Goal: Information Seeking & Learning: Understand process/instructions

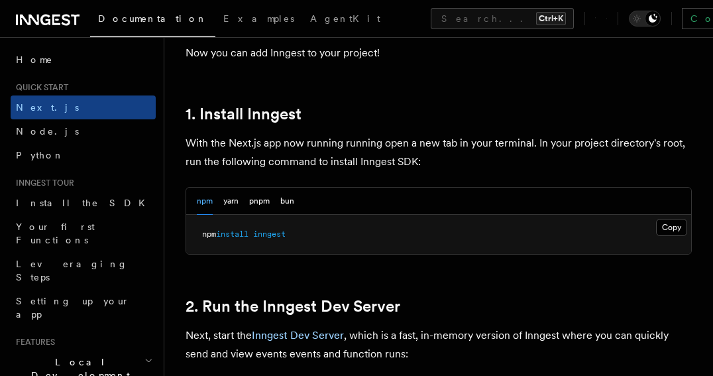
scroll to position [711, 0]
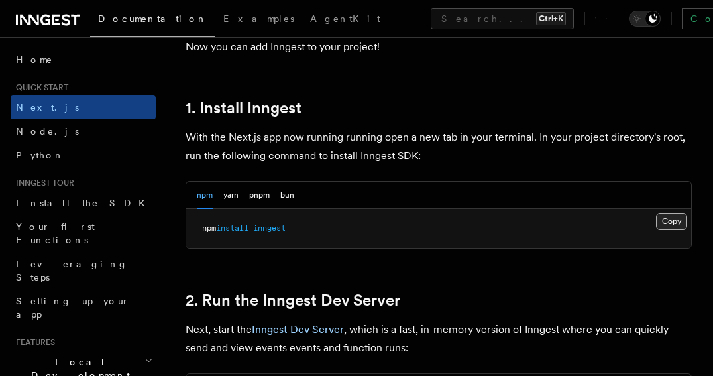
click at [665, 213] on button "Copy Copied" at bounding box center [671, 221] width 31 height 17
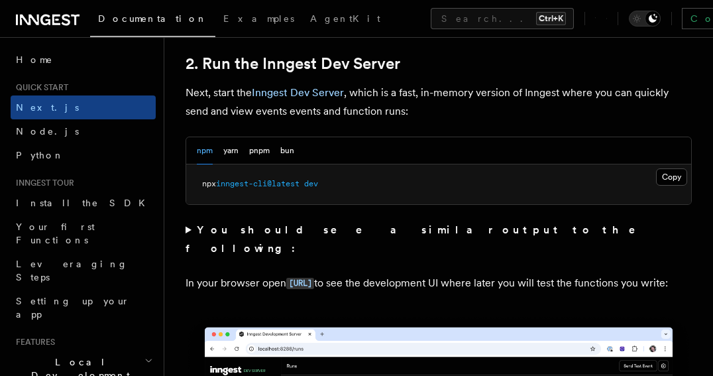
scroll to position [1004, 0]
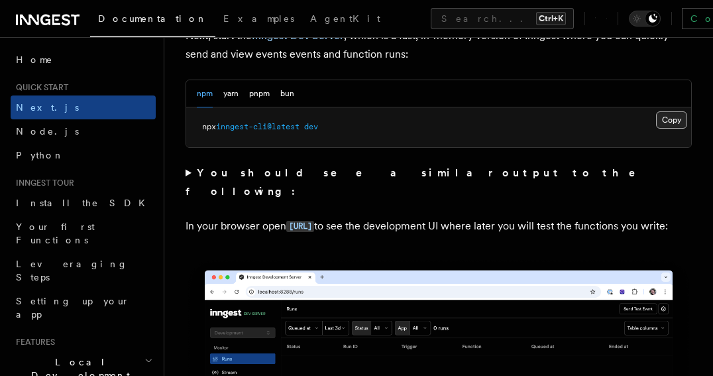
click at [669, 111] on button "Copy Copied" at bounding box center [671, 119] width 31 height 17
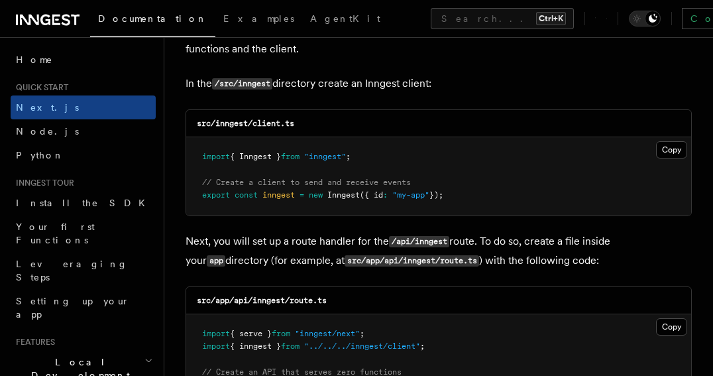
scroll to position [1695, 0]
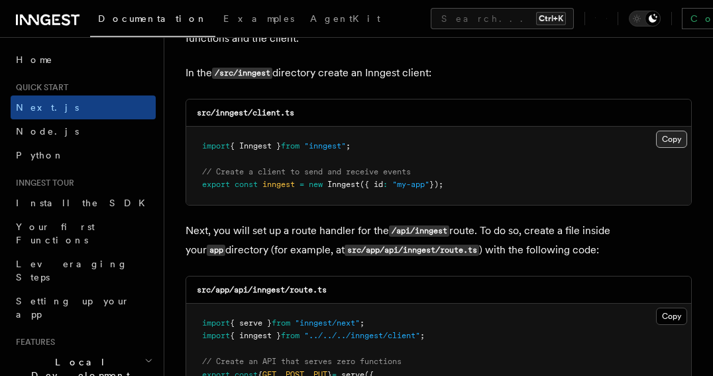
click at [676, 131] on button "Copy Copied" at bounding box center [671, 139] width 31 height 17
click at [677, 307] on button "Copy Copied" at bounding box center [671, 315] width 31 height 17
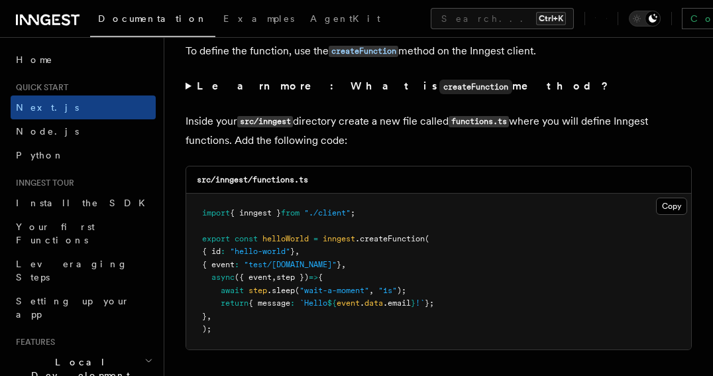
scroll to position [2334, 0]
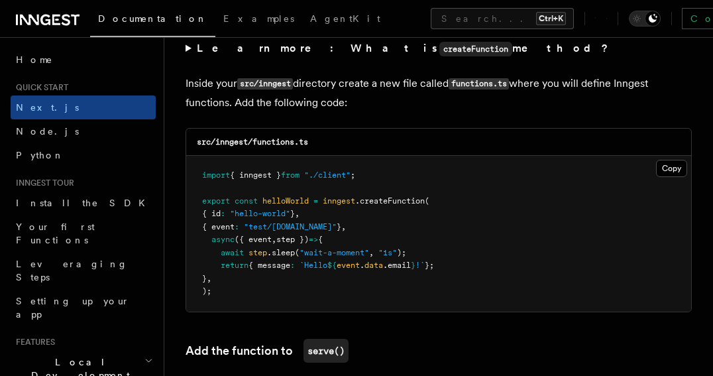
click at [678, 158] on pre "import { inngest } from "./client" ; export const helloWorld = inngest .createF…" at bounding box center [438, 234] width 505 height 156
click at [677, 160] on button "Copy Copied" at bounding box center [671, 168] width 31 height 17
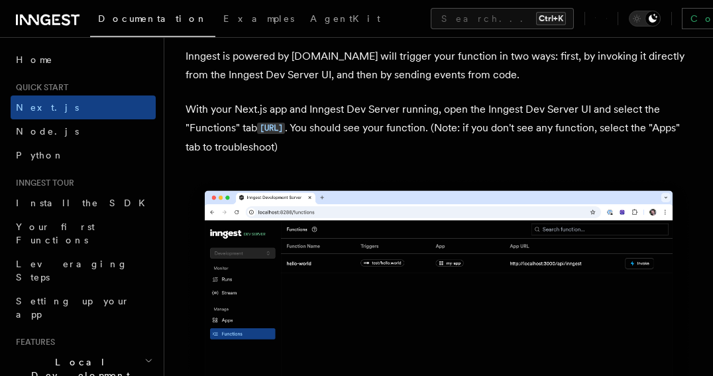
scroll to position [3151, 0]
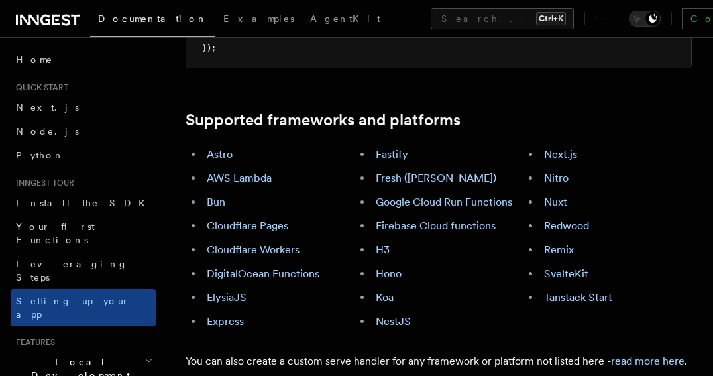
scroll to position [767, 0]
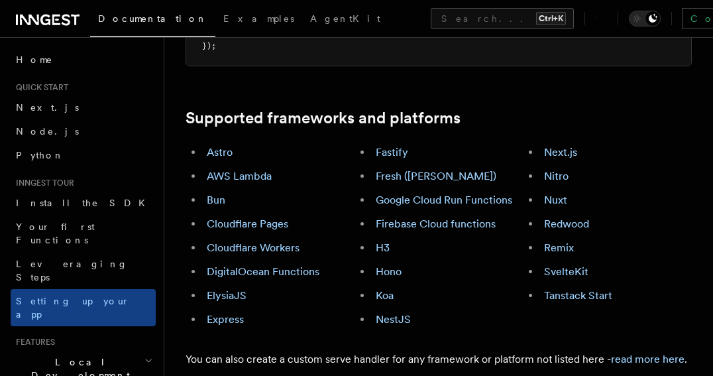
click at [566, 143] on li "Next.js" at bounding box center [616, 152] width 152 height 19
click at [562, 146] on link "Next.js" at bounding box center [560, 152] width 33 height 13
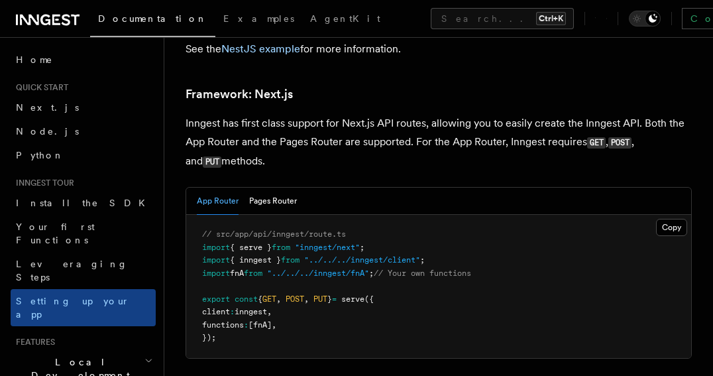
scroll to position [8703, 0]
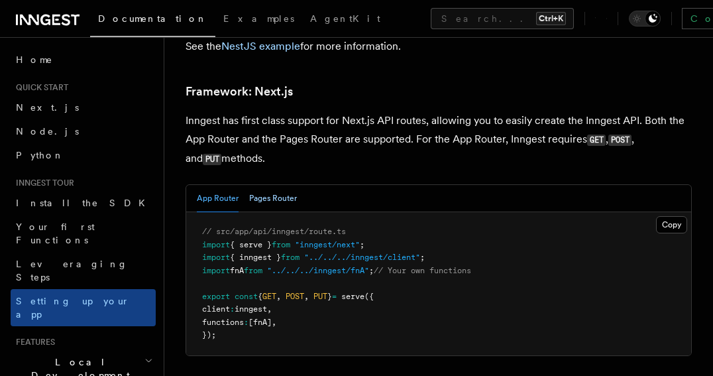
click at [291, 185] on button "Pages Router" at bounding box center [273, 198] width 48 height 27
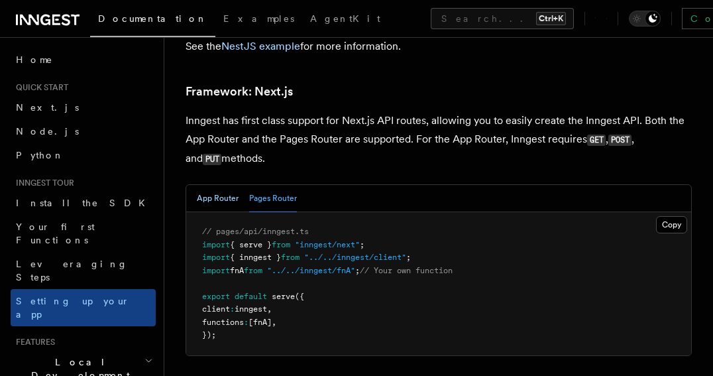
click at [216, 185] on button "App Router" at bounding box center [218, 198] width 42 height 27
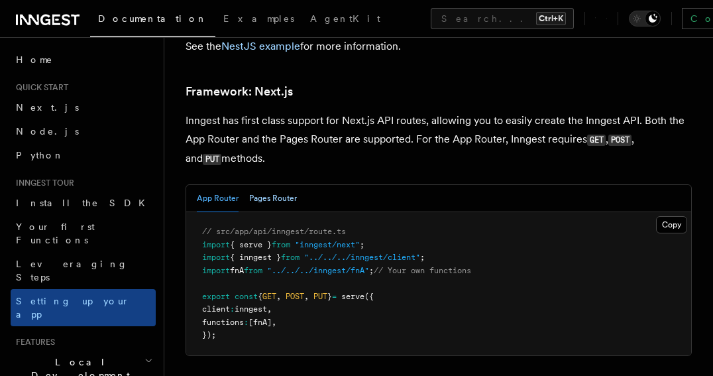
click at [265, 185] on button "Pages Router" at bounding box center [273, 198] width 48 height 27
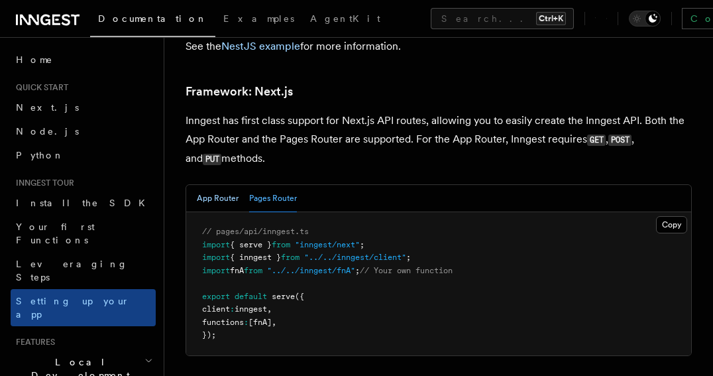
click at [219, 185] on button "App Router" at bounding box center [218, 198] width 42 height 27
